Goal: Check status

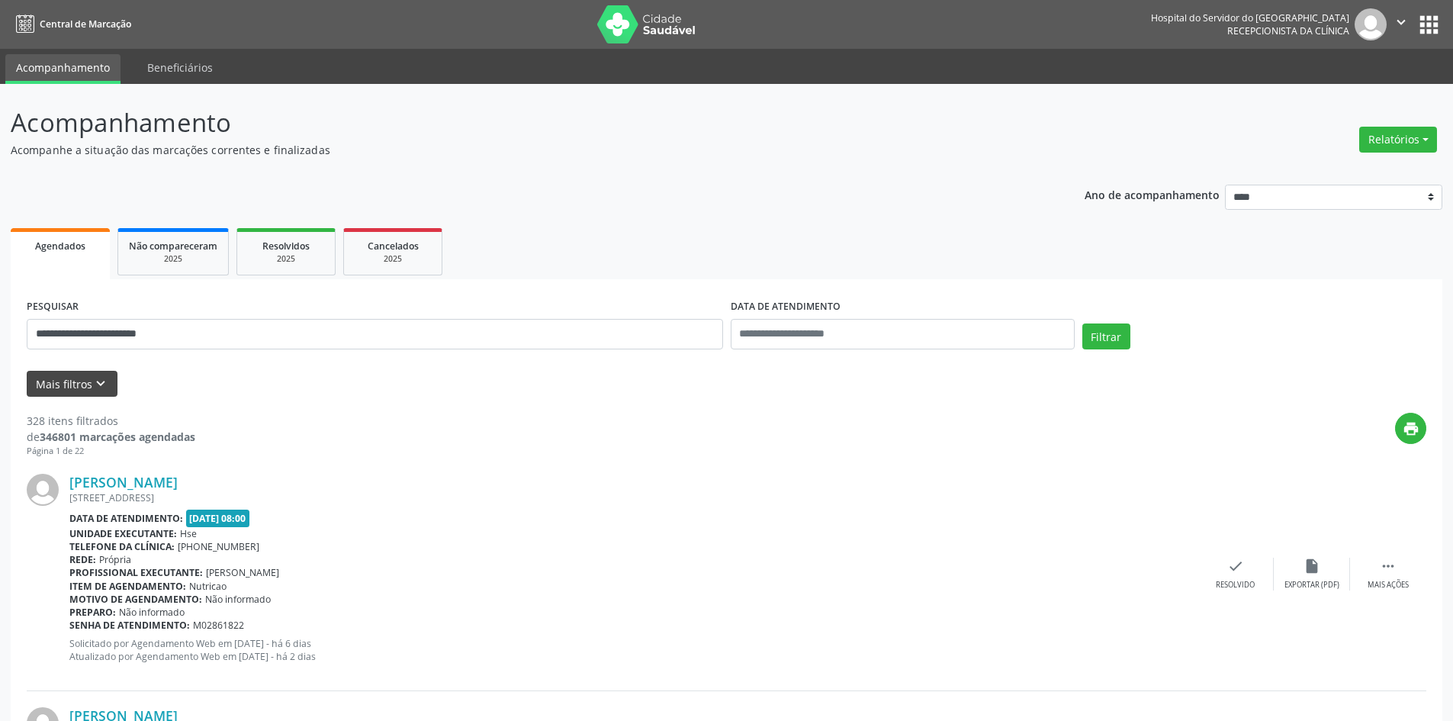
type input "**********"
click at [62, 387] on button "Mais filtros keyboard_arrow_down" at bounding box center [72, 384] width 91 height 27
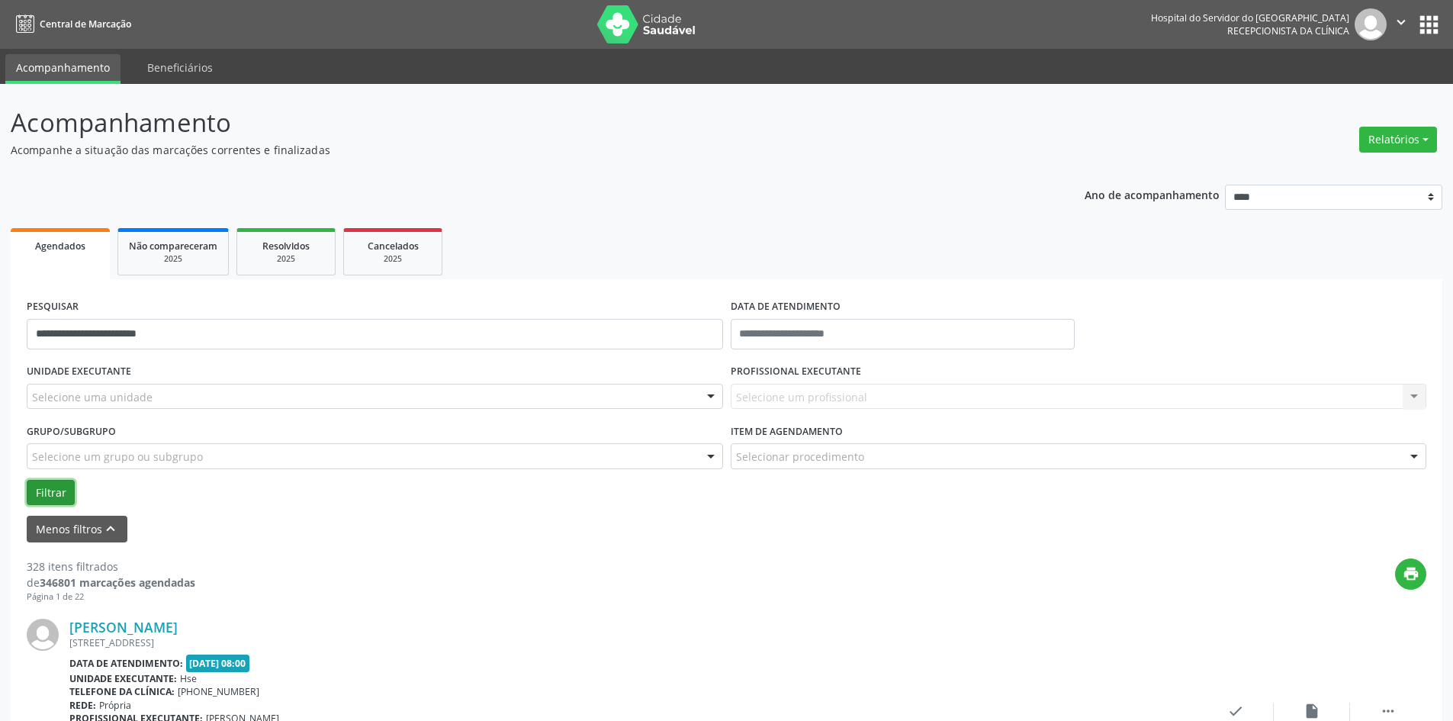
click at [40, 494] on button "Filtrar" at bounding box center [51, 493] width 48 height 26
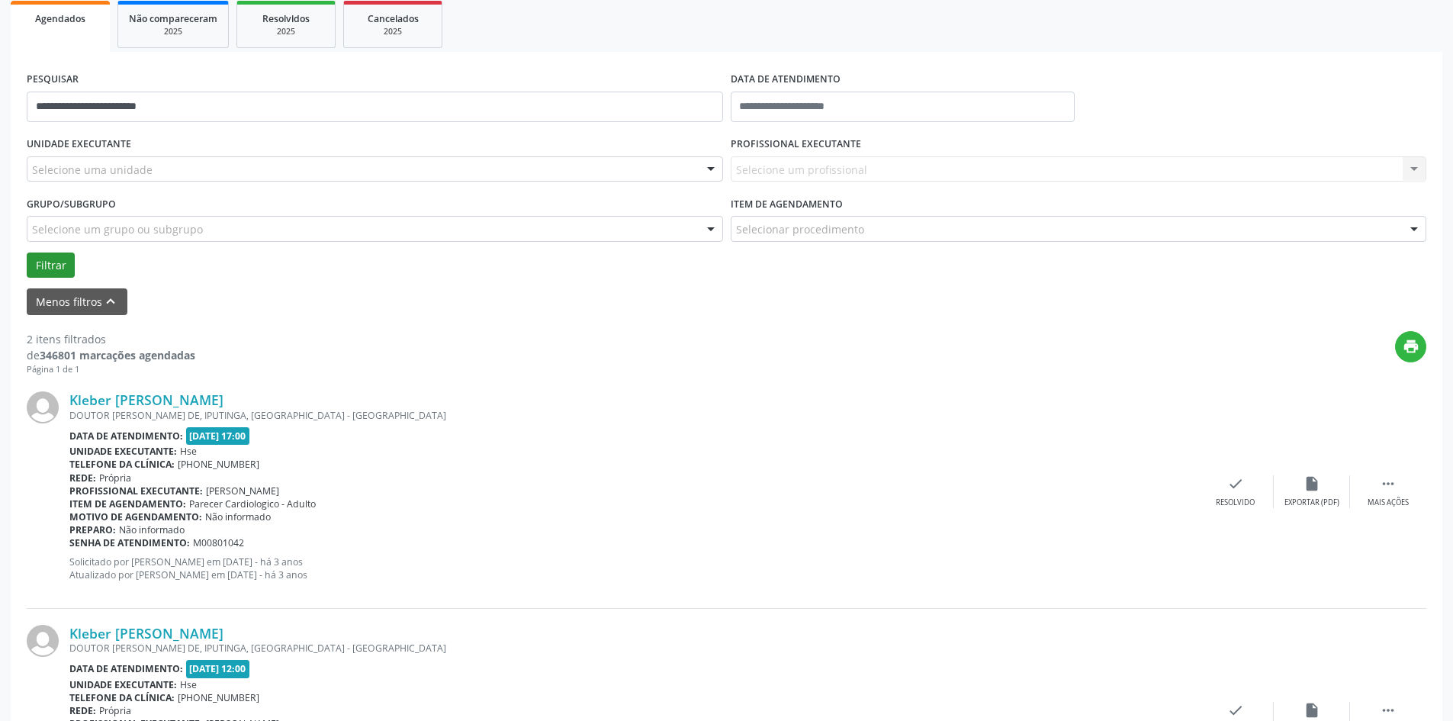
scroll to position [229, 0]
click at [198, 401] on link "Kleber [PERSON_NAME]" at bounding box center [146, 398] width 154 height 17
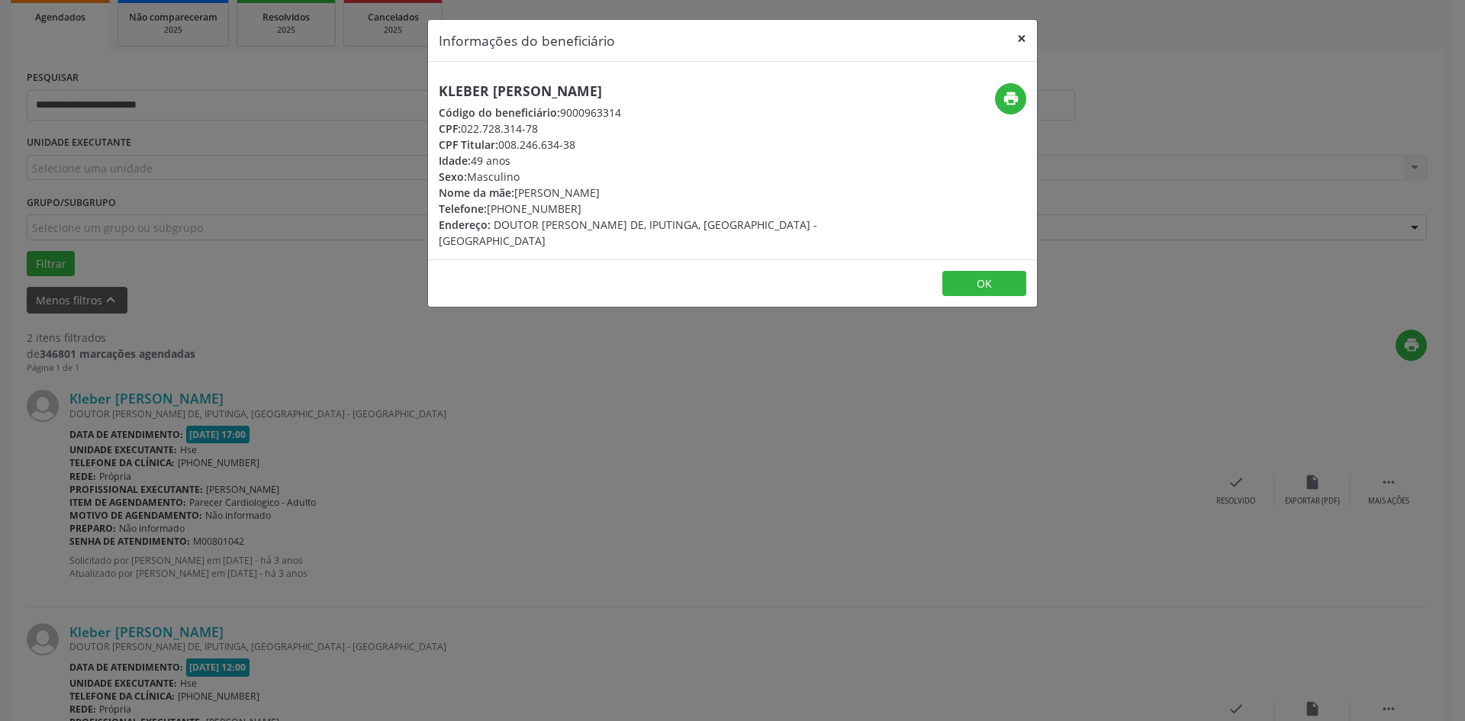
click at [1020, 37] on button "×" at bounding box center [1021, 38] width 31 height 37
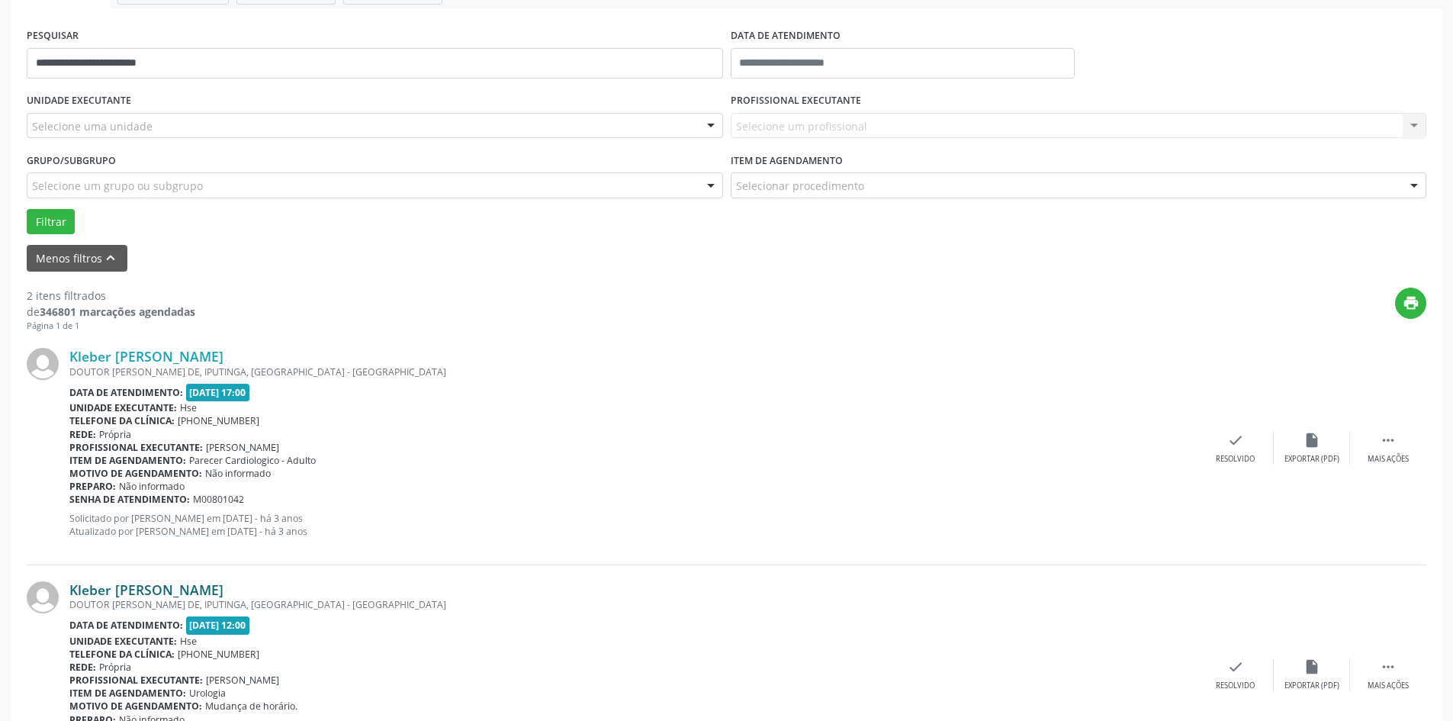
scroll to position [361, 0]
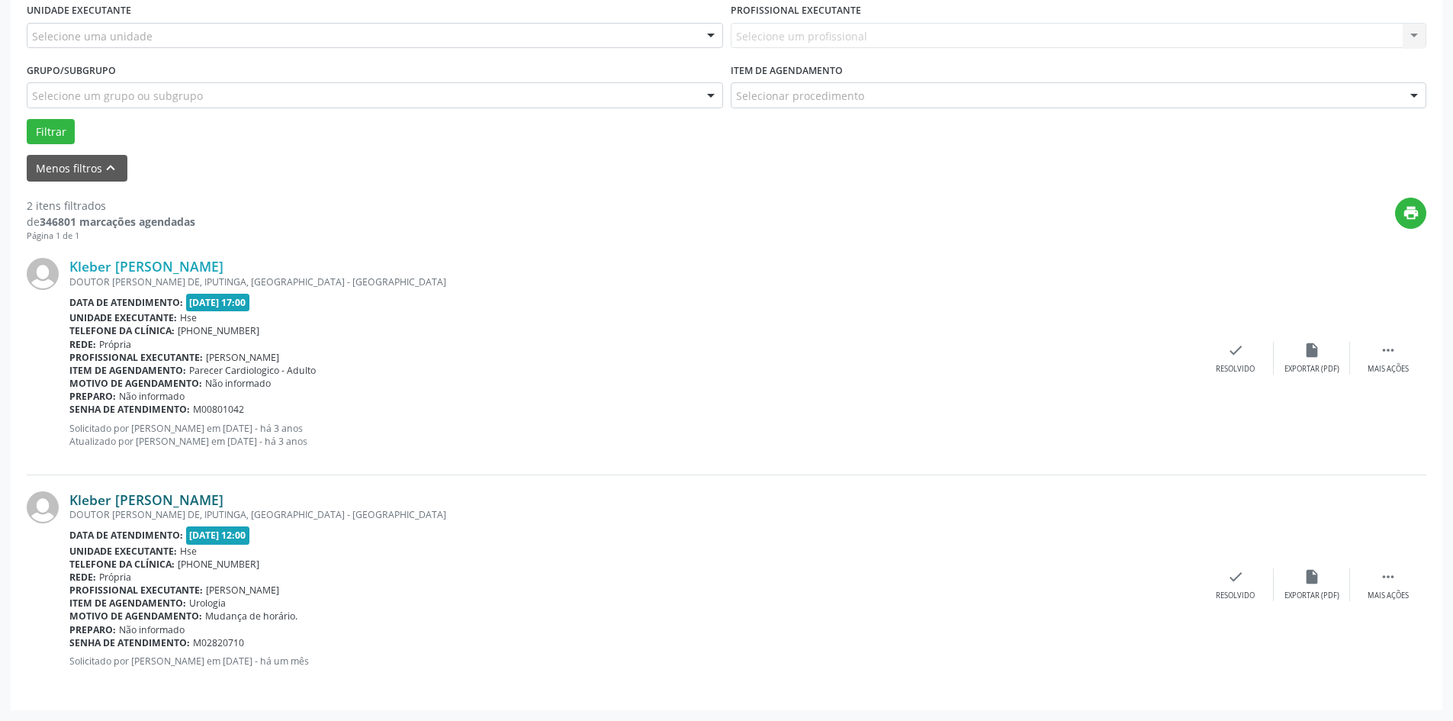
click at [159, 498] on link "Kleber [PERSON_NAME]" at bounding box center [146, 499] width 154 height 17
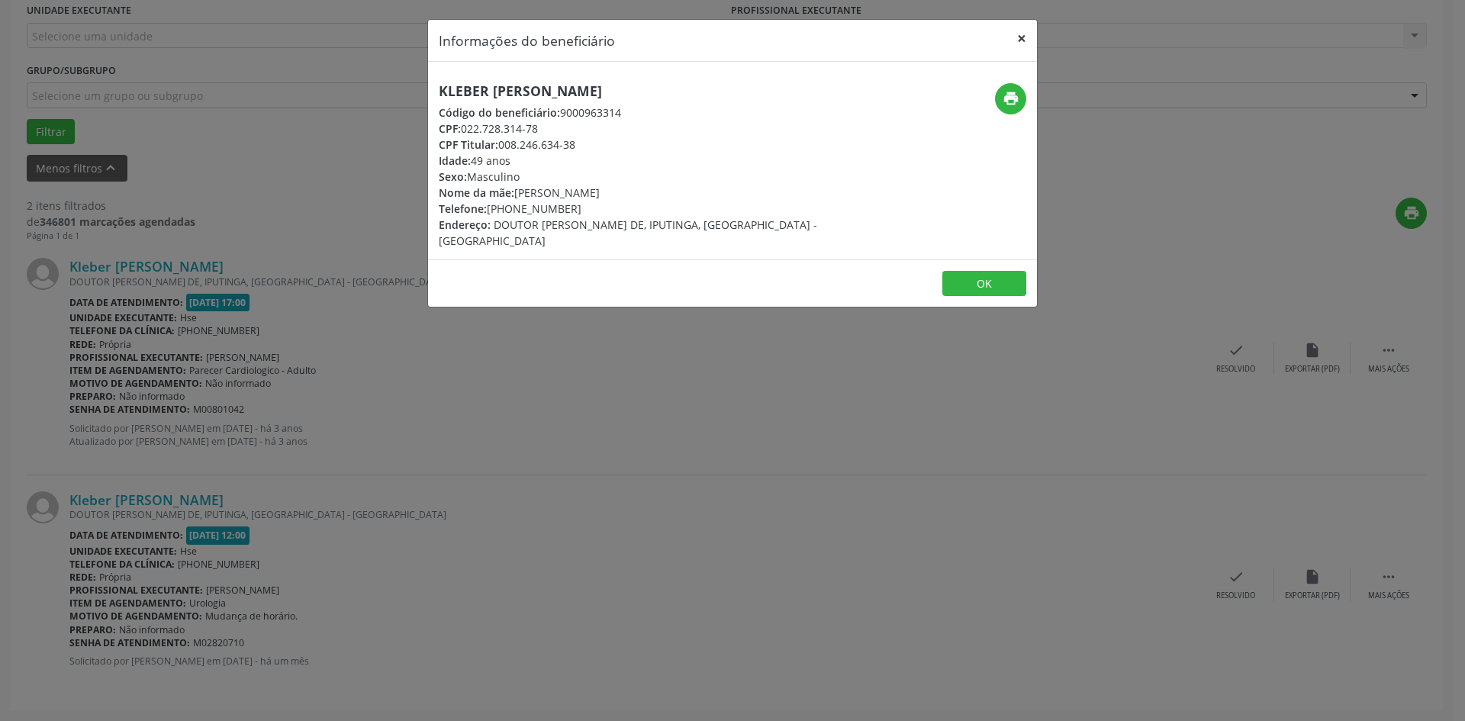
click at [1025, 39] on button "×" at bounding box center [1021, 38] width 31 height 37
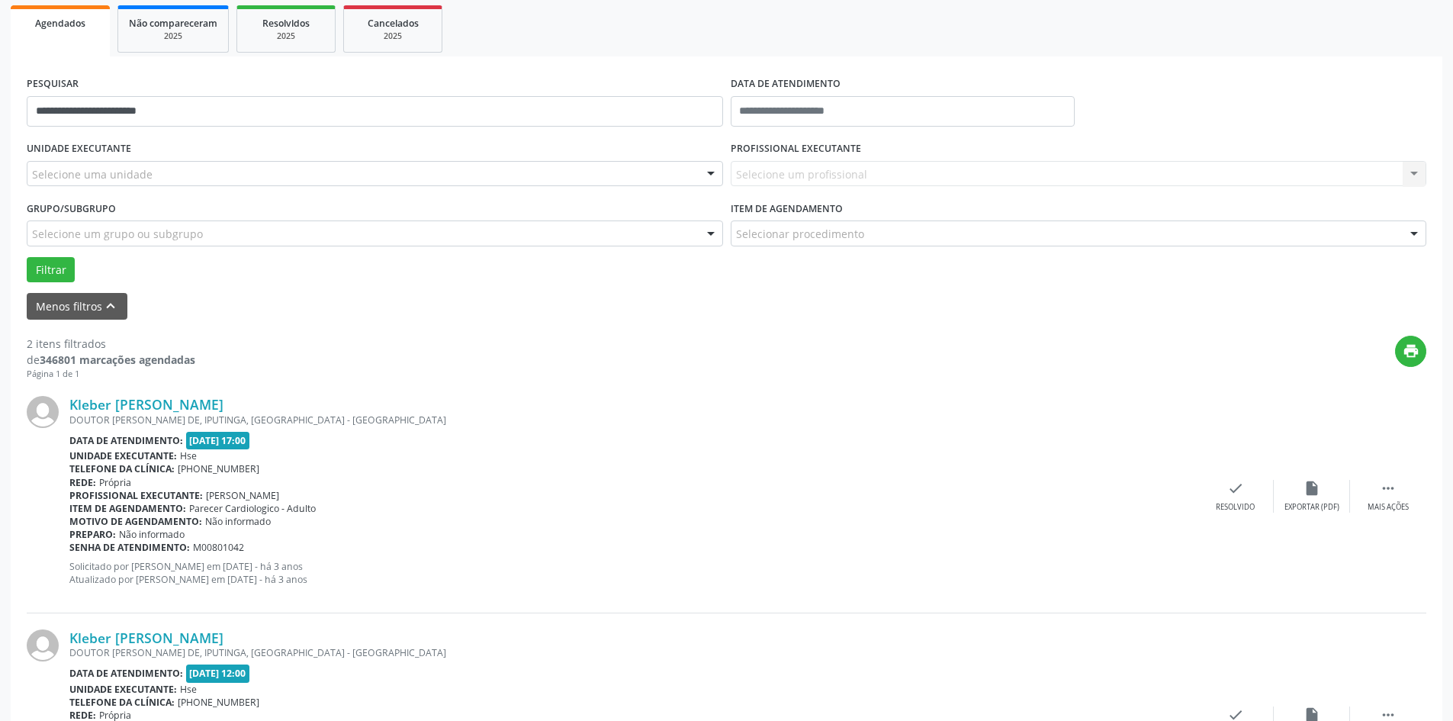
scroll to position [229, 0]
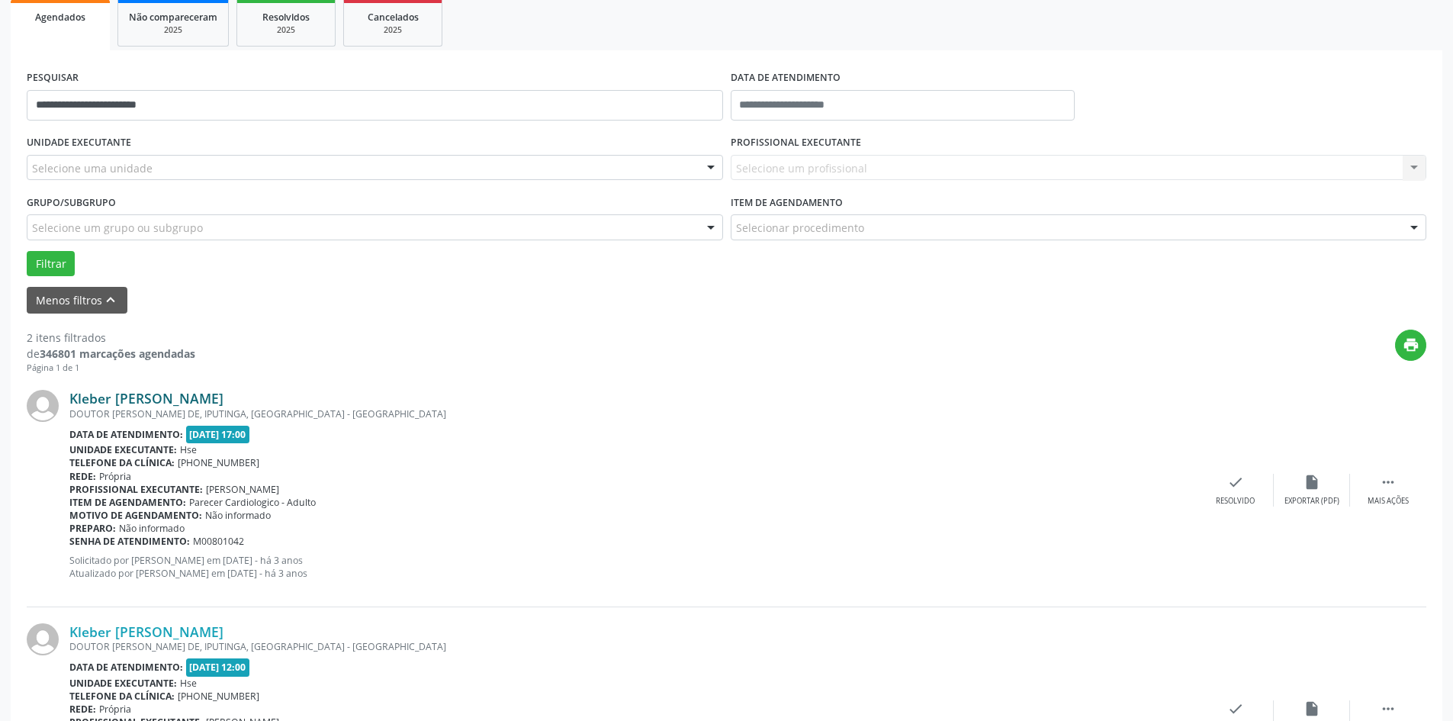
click at [172, 404] on link "Kleber [PERSON_NAME]" at bounding box center [146, 398] width 154 height 17
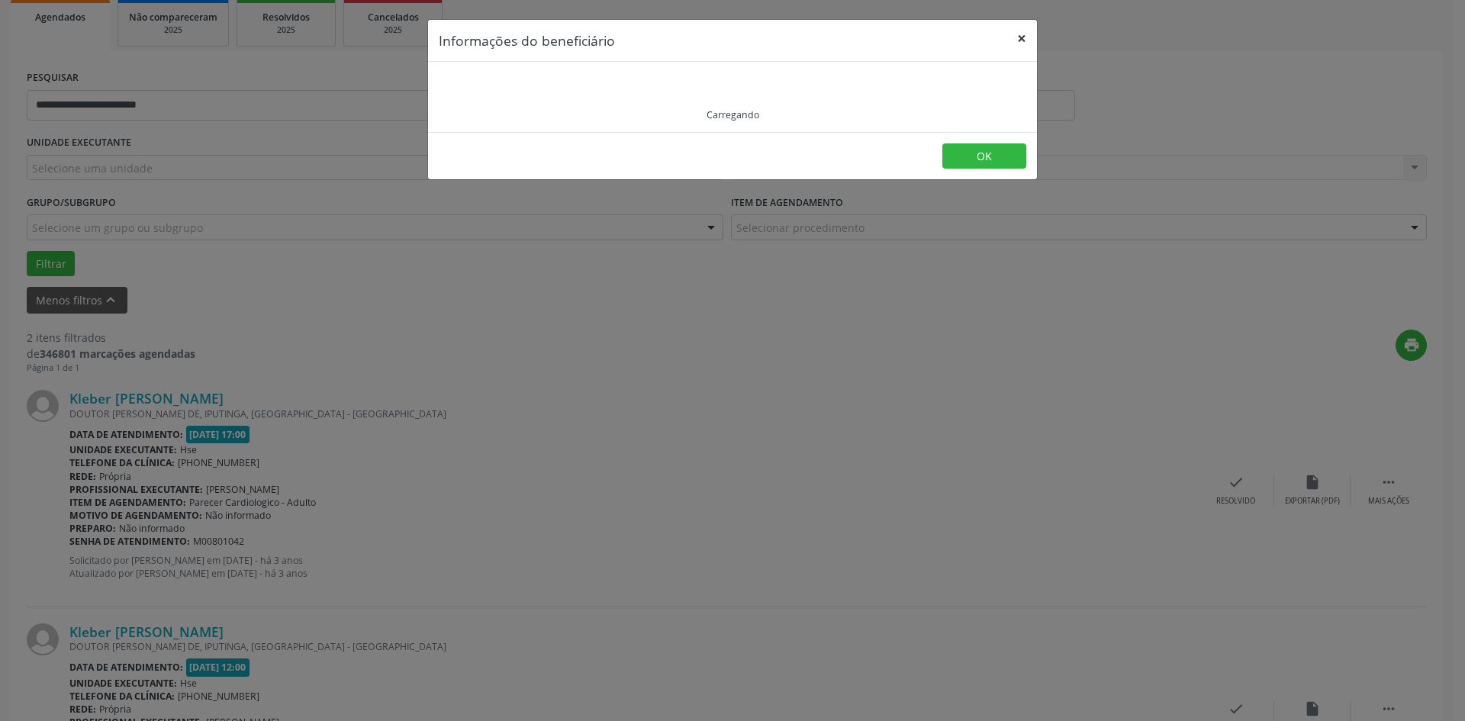
click at [1019, 34] on button "×" at bounding box center [1021, 38] width 31 height 37
